Goal: Transaction & Acquisition: Purchase product/service

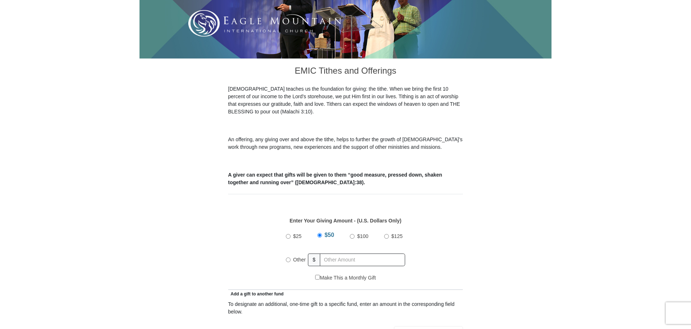
click at [286, 258] on input "Other" at bounding box center [288, 260] width 5 height 5
radio input "true"
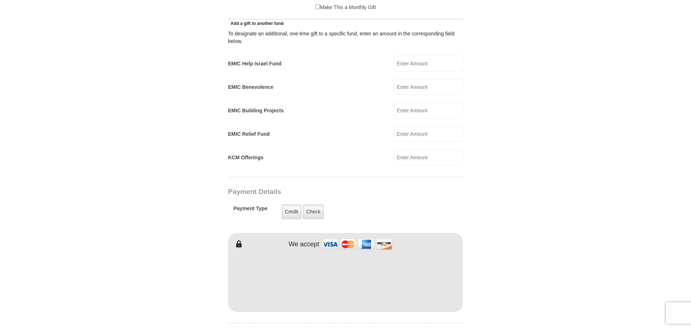
scroll to position [434, 0]
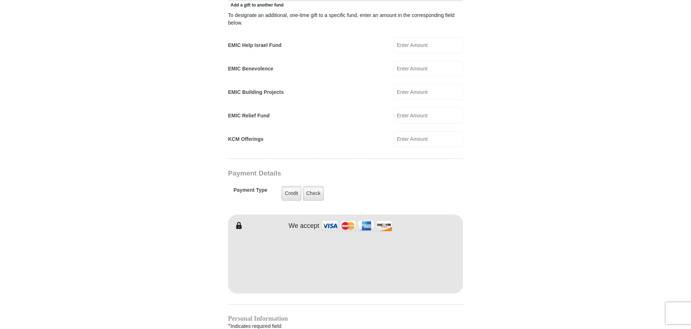
type input "250."
type input "[PERSON_NAME]"
click at [305, 316] on h4 "Personal Information" at bounding box center [345, 319] width 235 height 6
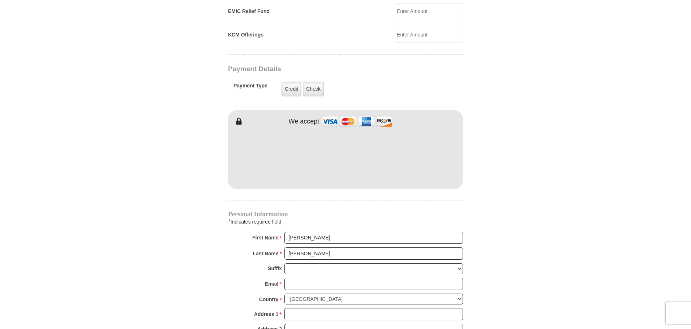
scroll to position [578, 0]
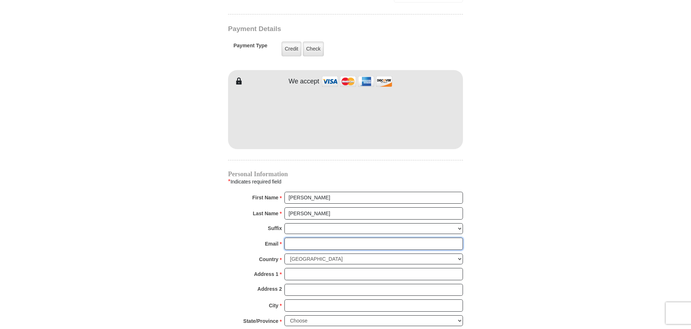
click at [298, 238] on input "Email *" at bounding box center [373, 244] width 178 height 12
type input "[EMAIL_ADDRESS][DOMAIN_NAME]"
type input "[STREET_ADDRESS]"
type input "Lewiston"
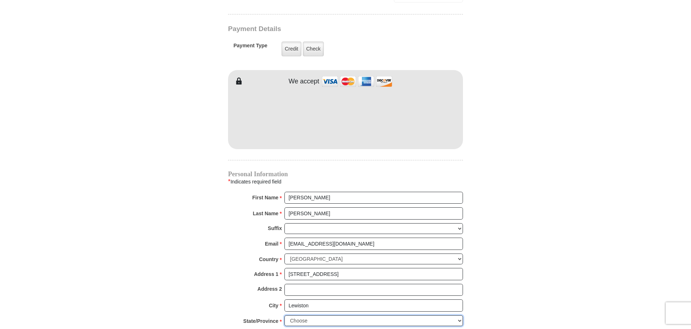
select select "ID"
type input "83501-5519"
type input "2083053456"
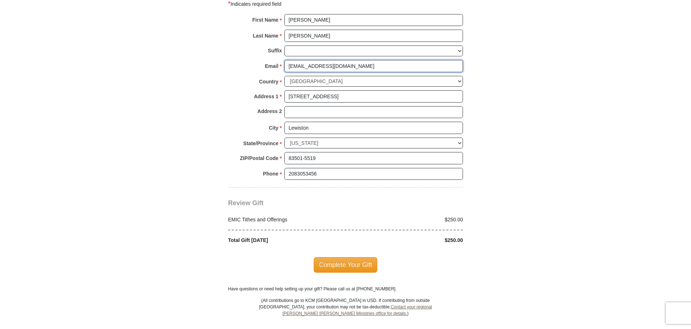
scroll to position [759, 0]
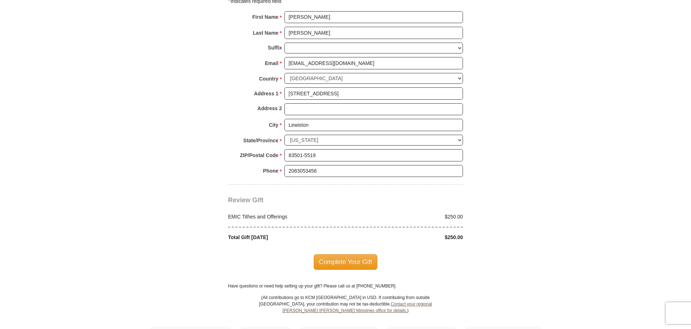
click at [333, 255] on span "Complete Your Gift" at bounding box center [346, 261] width 64 height 15
